Goal: Navigation & Orientation: Find specific page/section

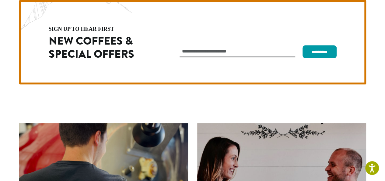
scroll to position [1721, 0]
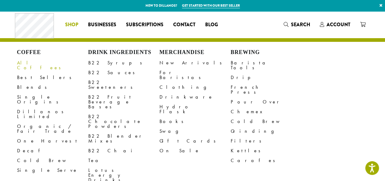
click at [72, 19] on div "Coffee All Coffees Best Sellers Blends Single Origins Dillanos Limited Organic …" at bounding box center [119, 24] width 208 height 25
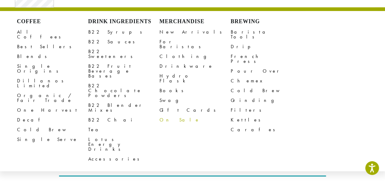
scroll to position [11, 0]
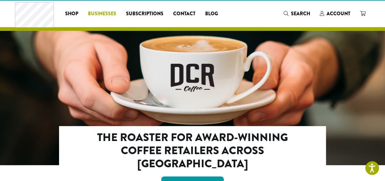
click at [104, 11] on span "Businesses" at bounding box center [102, 14] width 28 height 8
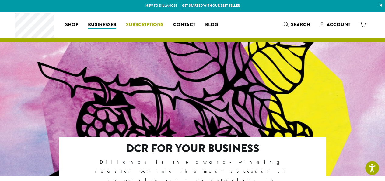
click at [139, 25] on span "Subscriptions" at bounding box center [144, 25] width 37 height 8
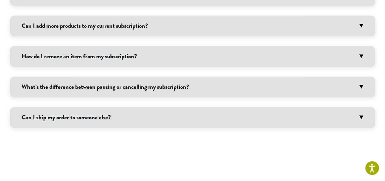
scroll to position [1321, 0]
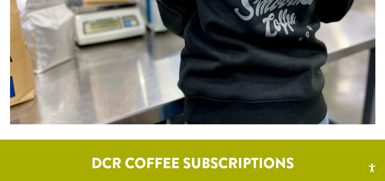
scroll to position [201, 0]
